Goal: Information Seeking & Learning: Learn about a topic

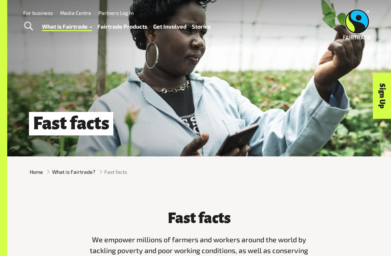
click at [132, 22] on link "Fairtrade Products" at bounding box center [122, 26] width 50 height 10
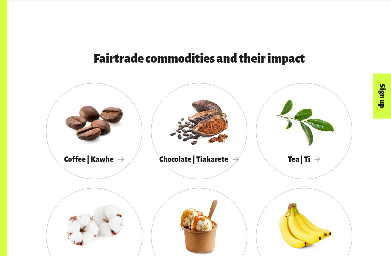
scroll to position [504, 0]
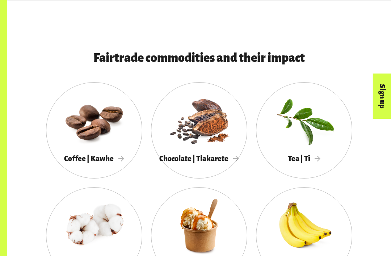
click at [304, 215] on div at bounding box center [304, 225] width 96 height 63
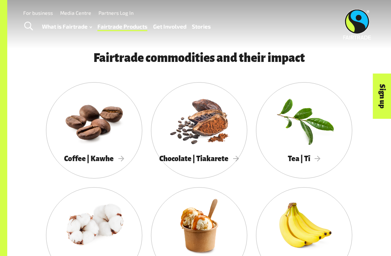
scroll to position [528, 0]
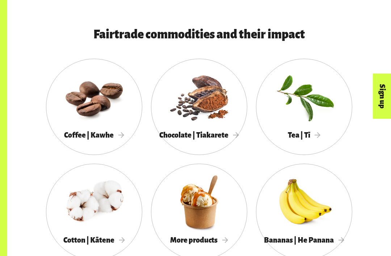
click at [331, 159] on div "Coffee | Kawhe Chocolate | Tiakarete Tea | Tī Cotton | Kātene More products Ban…" at bounding box center [198, 216] width 347 height 315
click at [316, 207] on div at bounding box center [304, 201] width 96 height 63
click at [105, 114] on div at bounding box center [94, 96] width 96 height 63
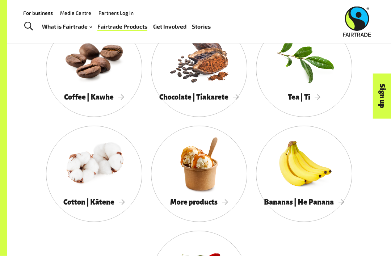
scroll to position [566, 0]
click at [215, 85] on div at bounding box center [199, 58] width 96 height 63
